Goal: Task Accomplishment & Management: Complete application form

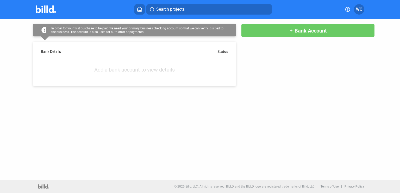
click at [302, 31] on span "Bank Account" at bounding box center [311, 31] width 32 height 6
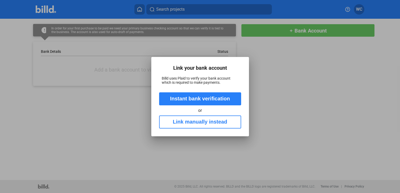
click at [295, 73] on div at bounding box center [200, 96] width 400 height 193
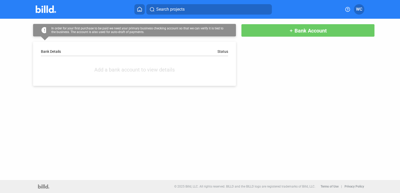
click at [65, 52] on div "Bank Details" at bounding box center [88, 51] width 94 height 4
drag, startPoint x: 65, startPoint y: 47, endPoint x: 196, endPoint y: 39, distance: 130.8
click at [196, 39] on div "error In order for your first purchase to be paid we need your primary business…" at bounding box center [128, 52] width 216 height 67
click at [249, 90] on div "error In order for your first purchase to be paid we need your primary business…" at bounding box center [200, 56] width 360 height 75
click at [53, 49] on div "Bank Details Status Add a bank account to view details" at bounding box center [134, 64] width 203 height 44
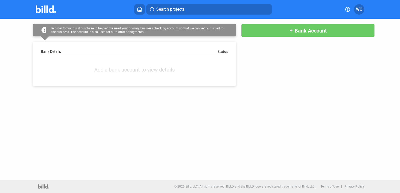
click at [280, 64] on div "error In order for your first purchase to be paid we need your primary business…" at bounding box center [200, 52] width 360 height 67
click at [65, 52] on div "Bank Details" at bounding box center [88, 51] width 94 height 4
click at [221, 51] on div "Status" at bounding box center [222, 51] width 11 height 4
click at [360, 10] on span "WC" at bounding box center [359, 9] width 6 height 6
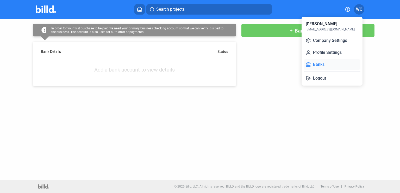
click at [338, 59] on button "Banks" at bounding box center [332, 64] width 57 height 10
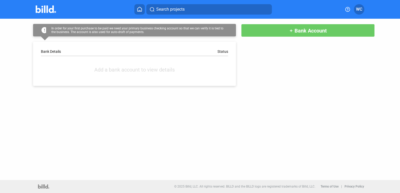
click at [53, 51] on div "Bank Details" at bounding box center [88, 51] width 94 height 4
click at [45, 39] on div at bounding box center [45, 38] width 8 height 4
click at [51, 25] on div "error In order for your first purchase to be paid we need your primary business…" at bounding box center [134, 30] width 203 height 13
click at [223, 51] on div "Status" at bounding box center [222, 51] width 11 height 4
click at [140, 10] on icon at bounding box center [139, 9] width 5 height 5
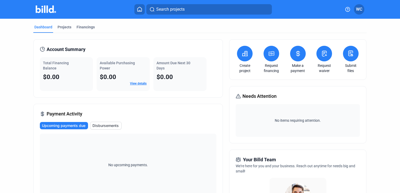
click at [296, 72] on link "Make a payment" at bounding box center [298, 68] width 18 height 10
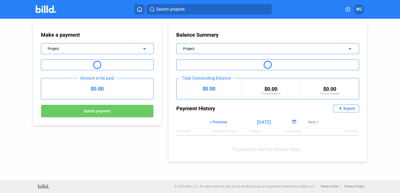
click at [138, 10] on icon at bounding box center [139, 9] width 5 height 5
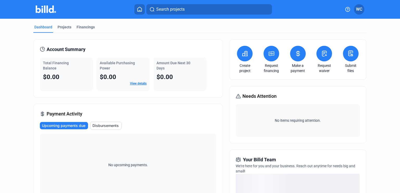
click at [347, 57] on button at bounding box center [351, 54] width 16 height 16
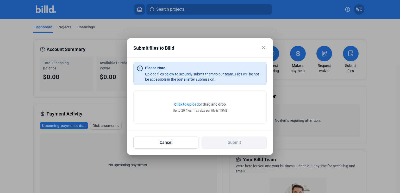
click at [192, 104] on span "Click to upload" at bounding box center [186, 104] width 24 height 4
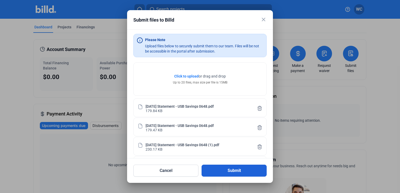
click at [239, 171] on button "Submit" at bounding box center [234, 171] width 65 height 12
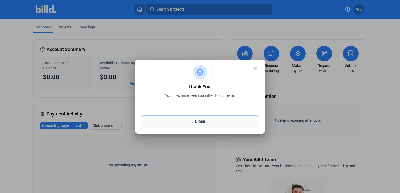
click at [222, 122] on button "Close" at bounding box center [200, 122] width 118 height 12
